Goal: Information Seeking & Learning: Learn about a topic

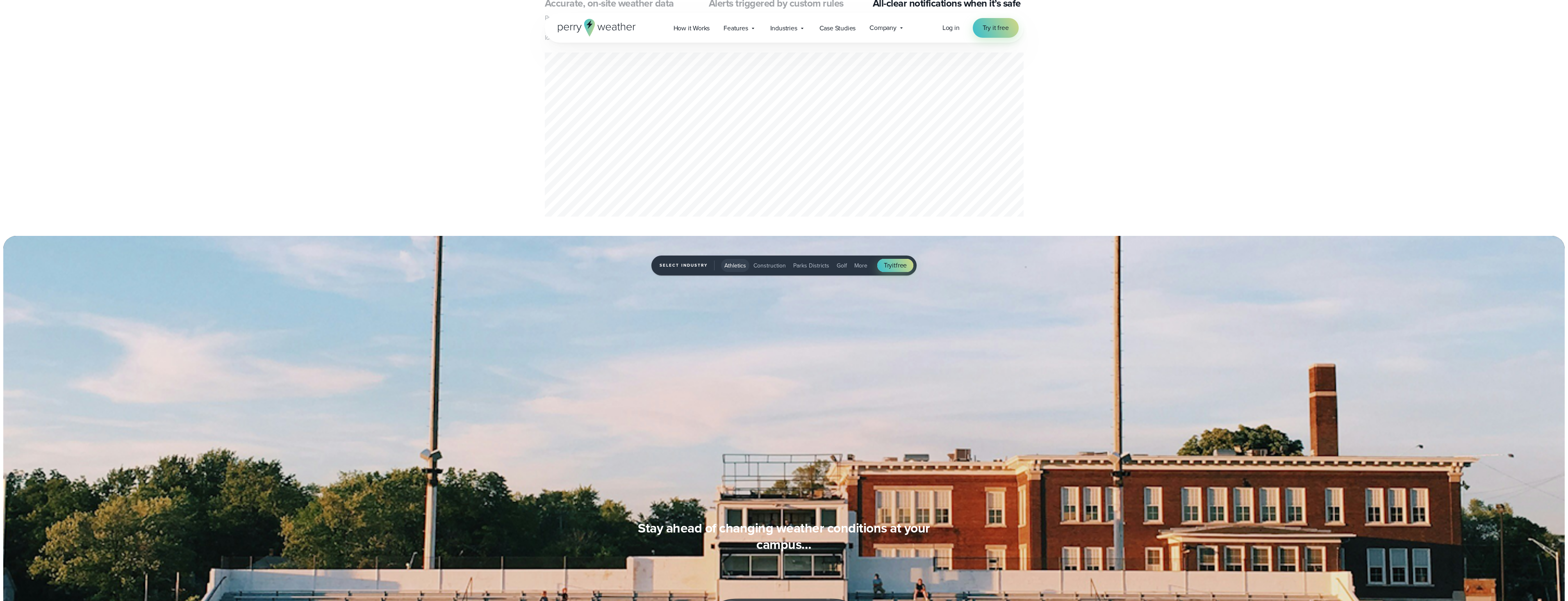
scroll to position [738, 0]
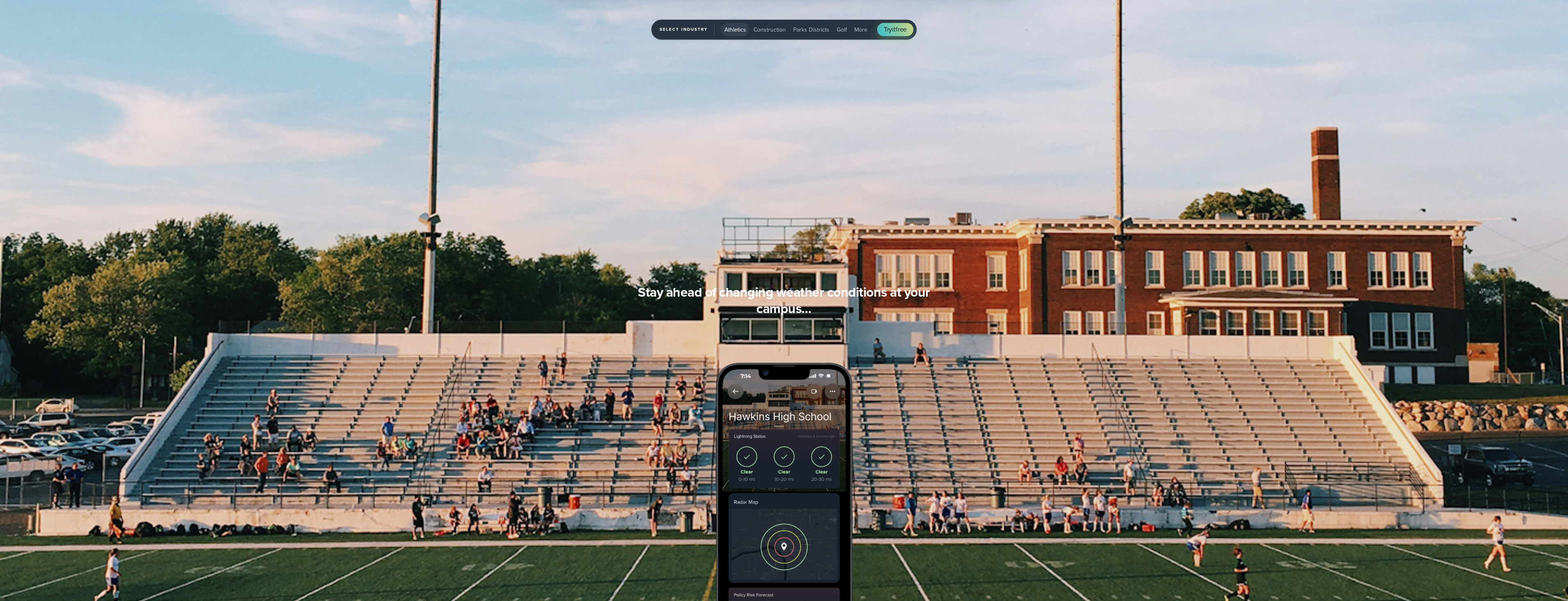
click at [780, 29] on span "Golf" at bounding box center [841, 29] width 10 height 8
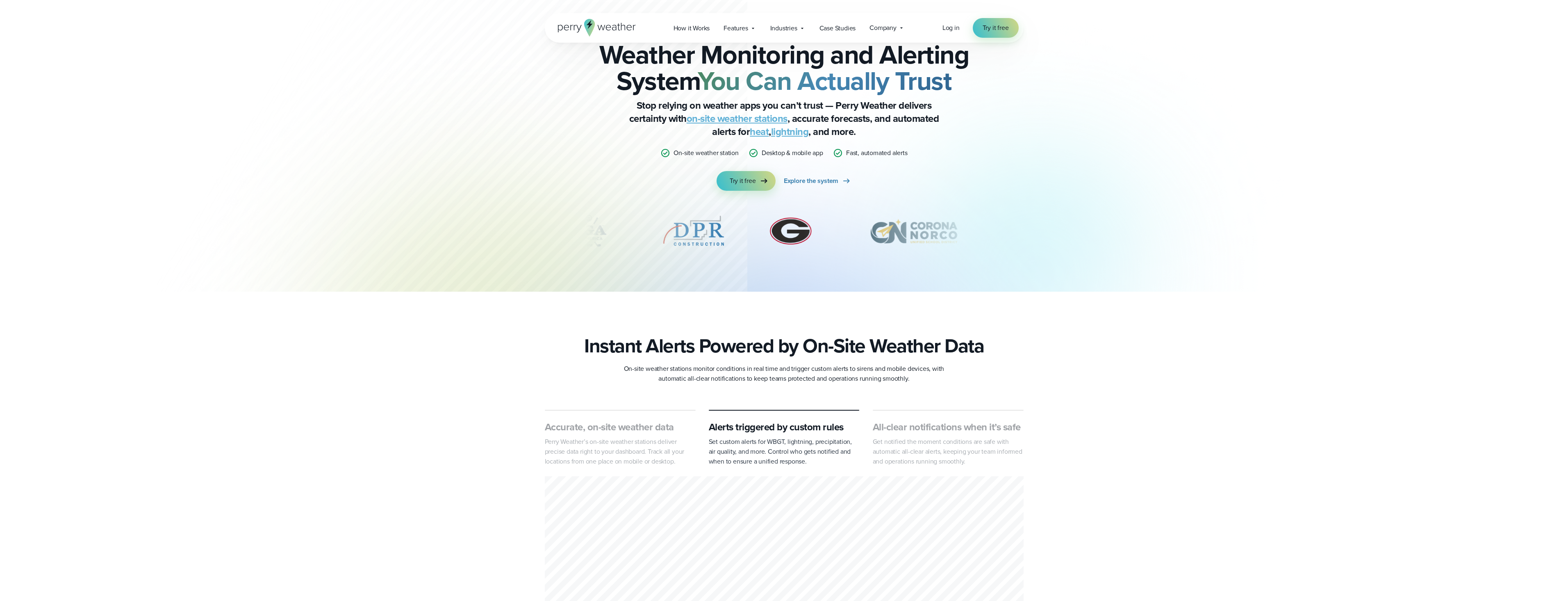
scroll to position [0, 0]
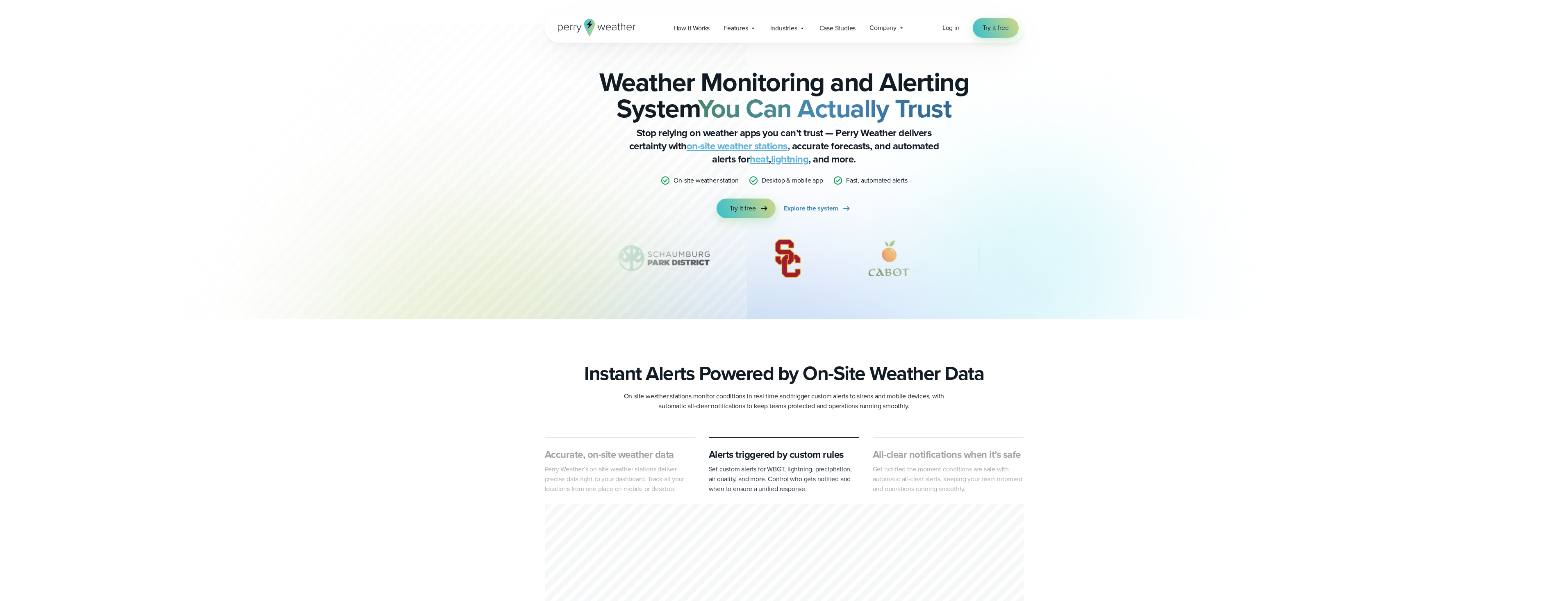
click at [743, 151] on link "on-site weather stations" at bounding box center [737, 146] width 101 height 15
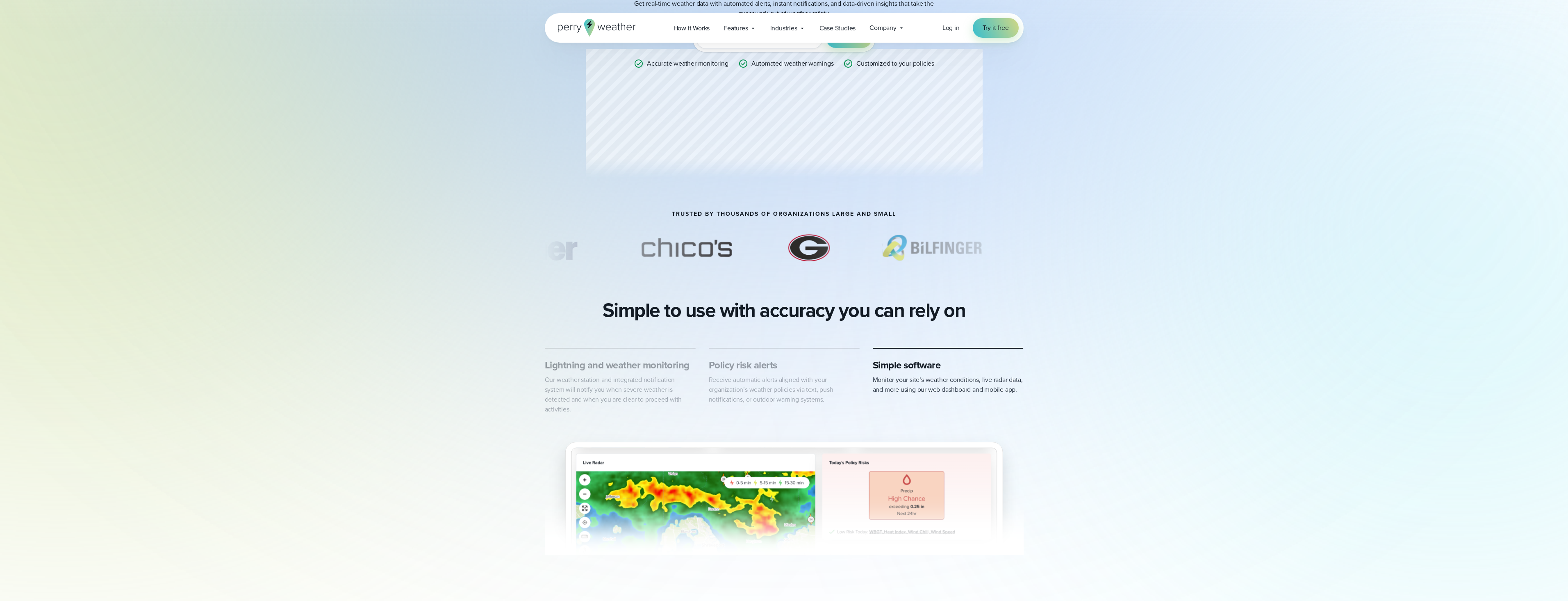
scroll to position [369, 0]
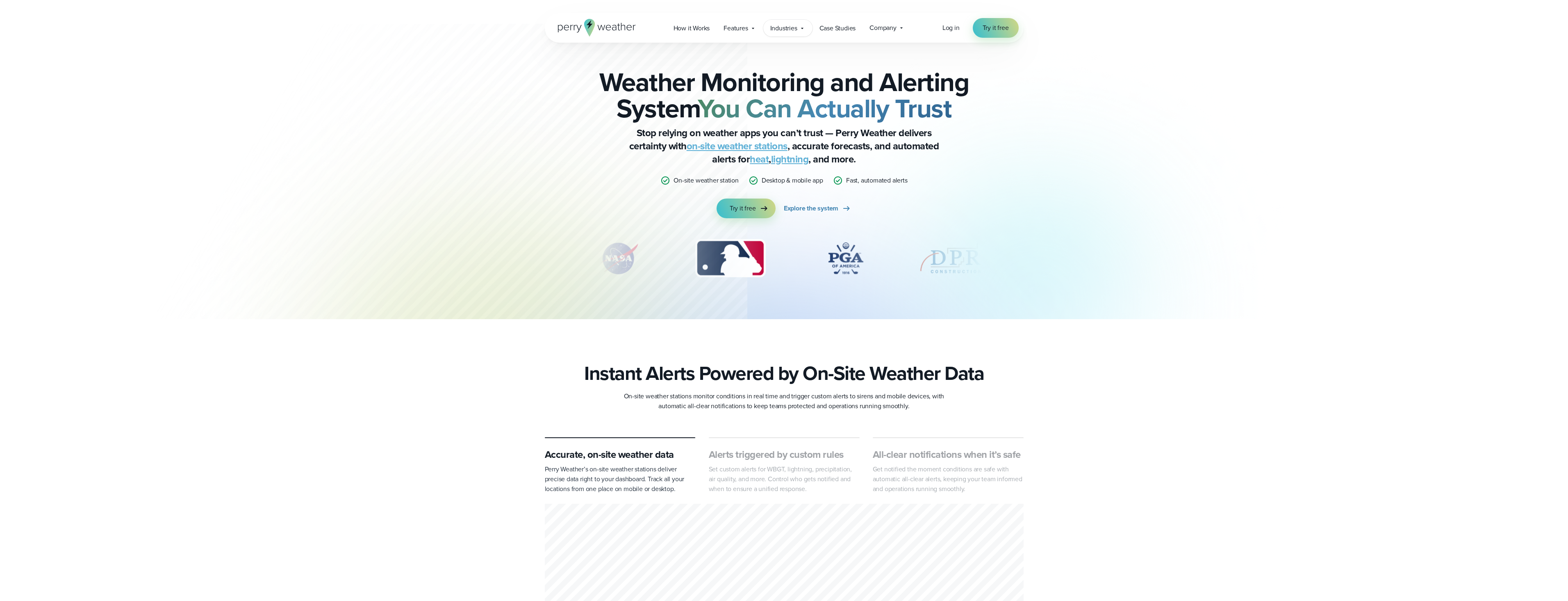
click at [794, 27] on span "Industries" at bounding box center [784, 28] width 27 height 10
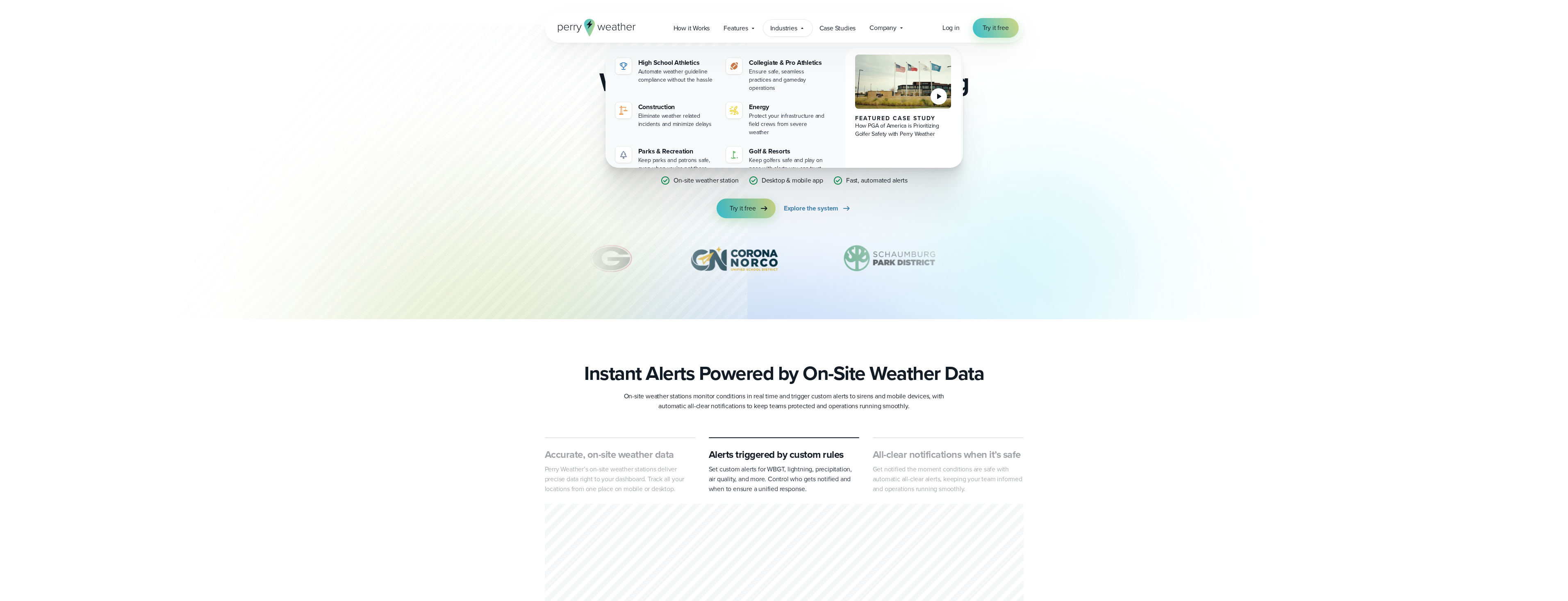
click at [936, 97] on icon at bounding box center [939, 96] width 10 height 10
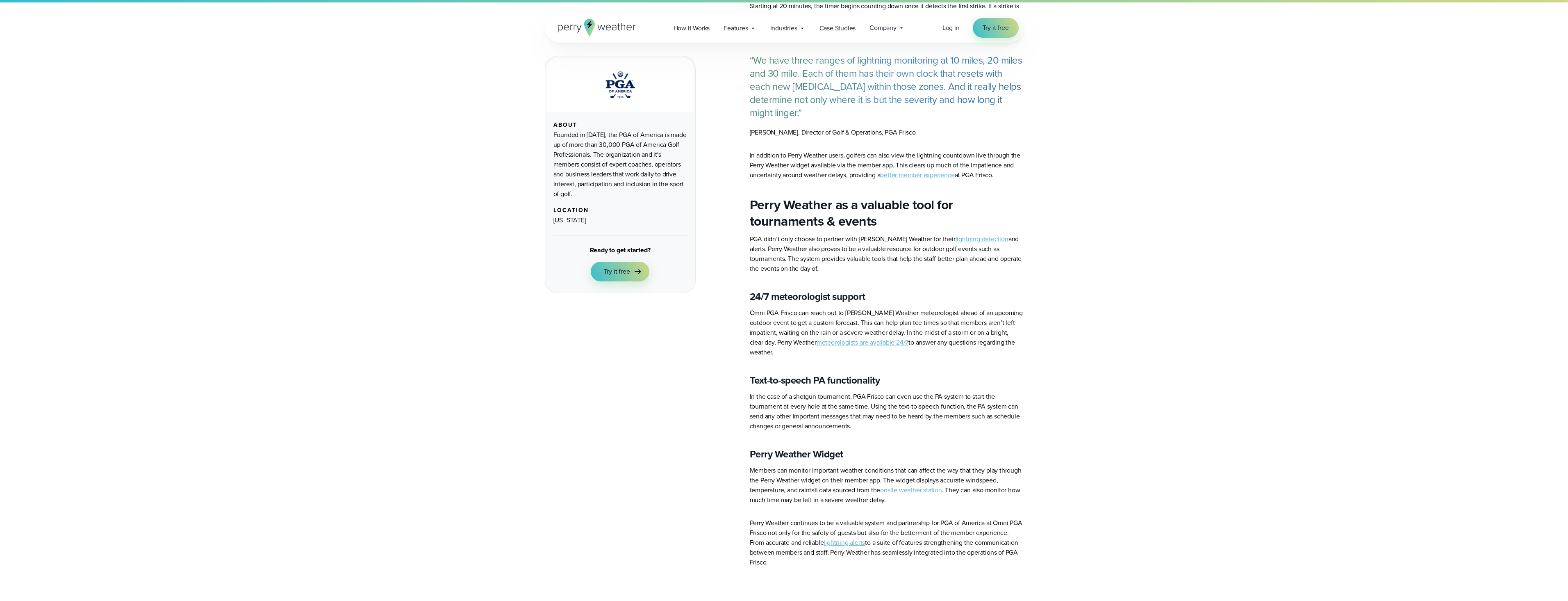
scroll to position [1727, 0]
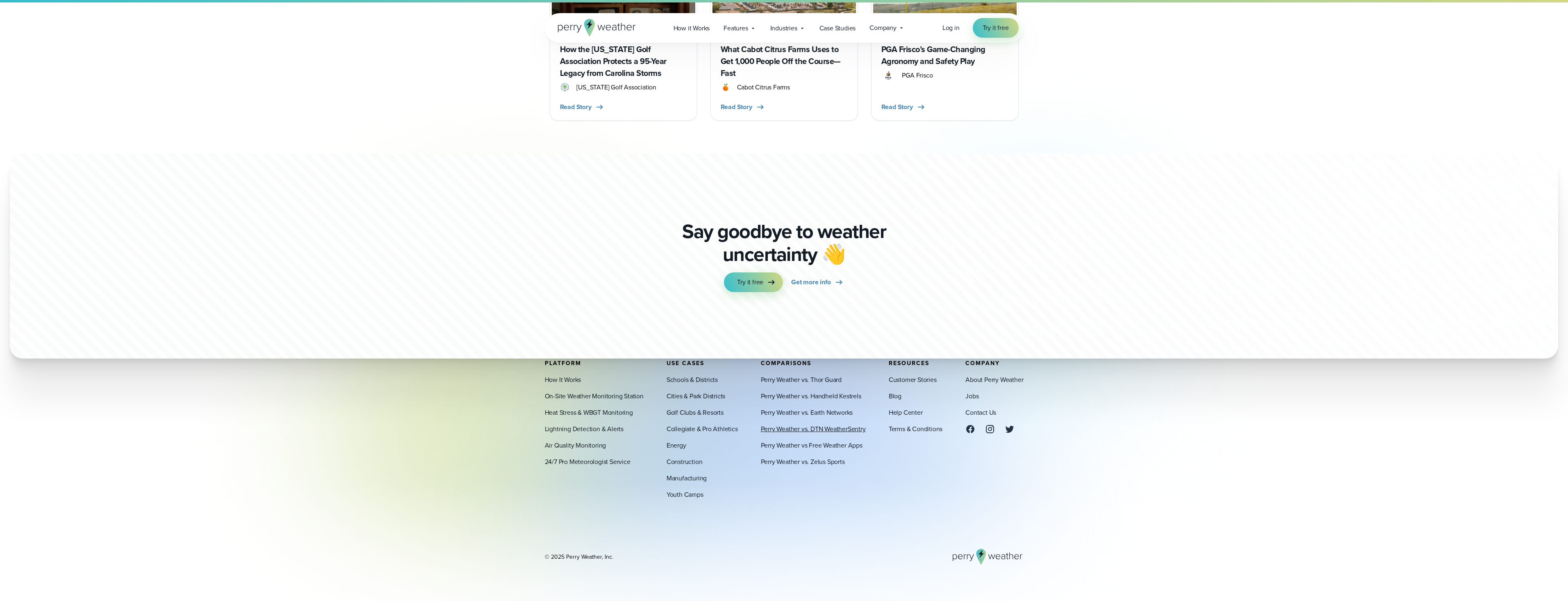
click at [823, 432] on link "Perry Weather vs. DTN WeatherSentry" at bounding box center [813, 428] width 105 height 10
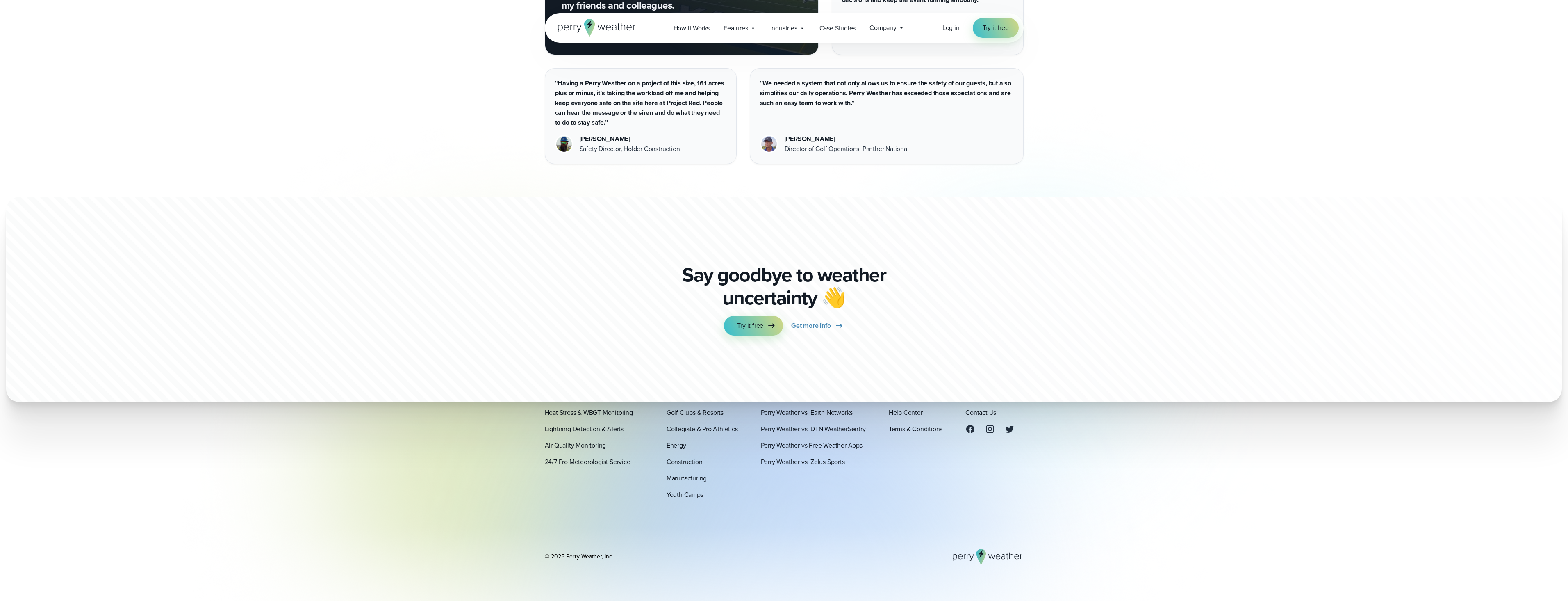
scroll to position [3008, 0]
